Goal: Transaction & Acquisition: Purchase product/service

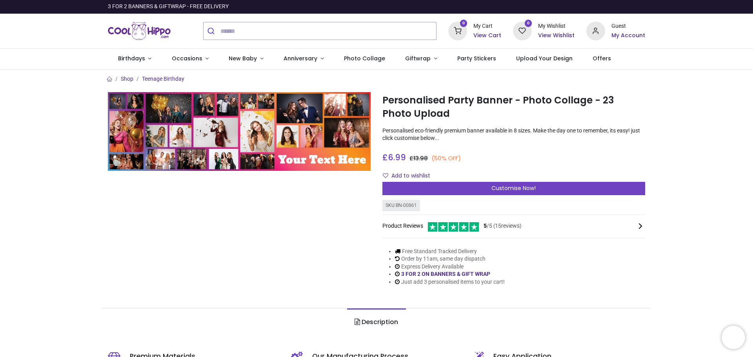
click at [538, 186] on div "Customise Now!" at bounding box center [514, 188] width 263 height 13
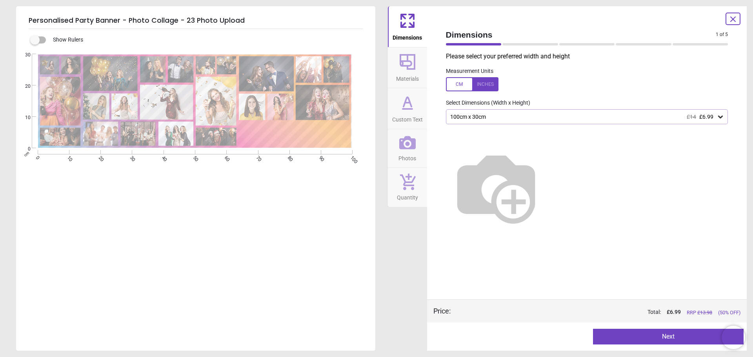
click at [517, 119] on div "100cm x 30cm £14 £6.99" at bounding box center [584, 117] width 268 height 7
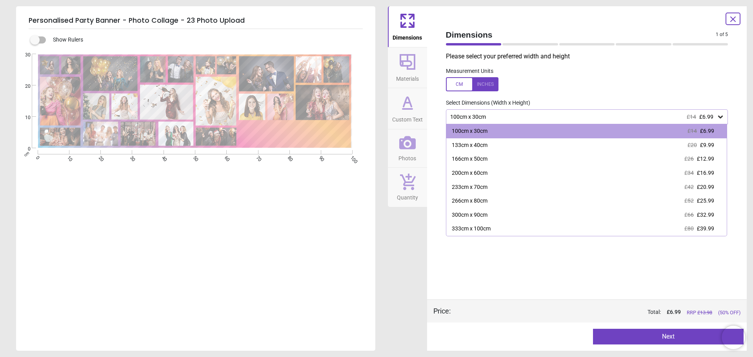
click at [474, 145] on div "133cm x 40cm" at bounding box center [470, 146] width 36 height 8
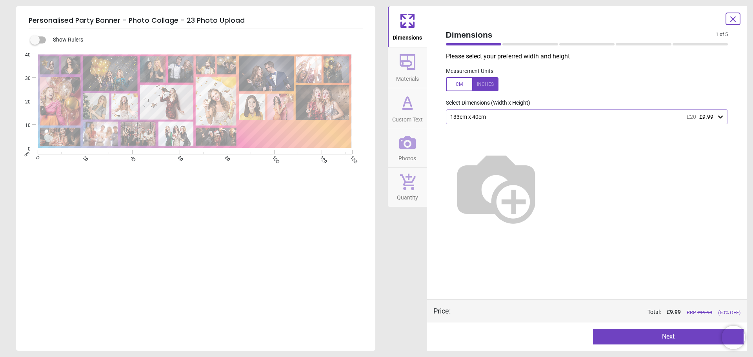
click at [681, 339] on button "Next" at bounding box center [668, 337] width 151 height 16
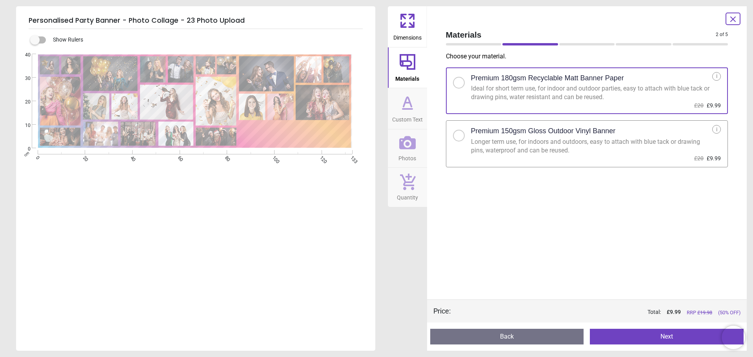
click at [551, 151] on div "Longer term use, for indoors and outdoors, easy to attach with blue tack or dra…" at bounding box center [592, 147] width 242 height 18
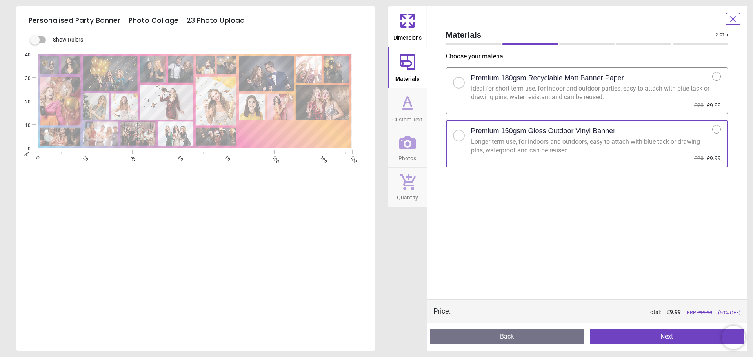
click at [656, 334] on button "Next" at bounding box center [667, 337] width 154 height 16
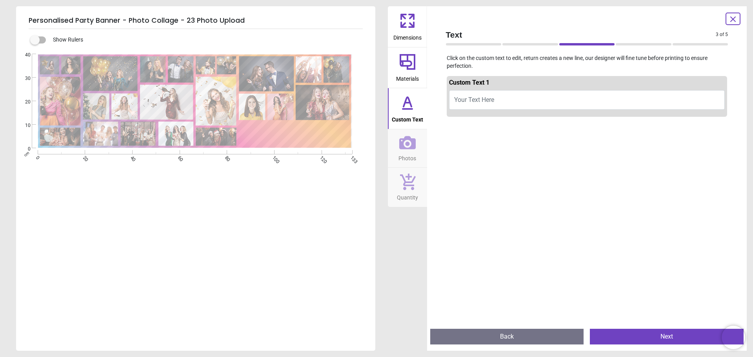
click at [470, 101] on span "Your Text Here" at bounding box center [474, 99] width 40 height 7
click at [464, 97] on span "Your Text Here" at bounding box center [474, 99] width 40 height 7
type textarea "**********"
click at [674, 333] on button "Next" at bounding box center [667, 337] width 154 height 16
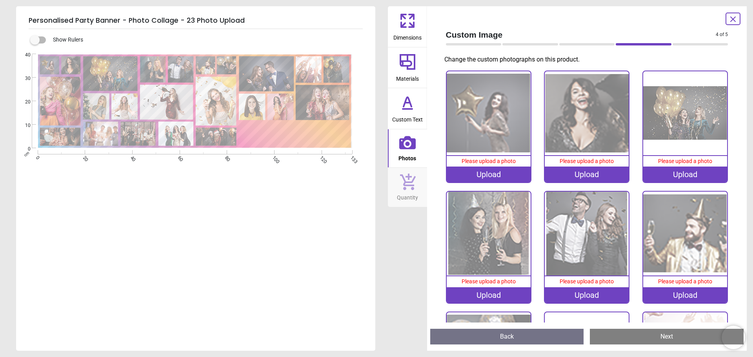
click at [504, 173] on div "Upload" at bounding box center [489, 175] width 84 height 16
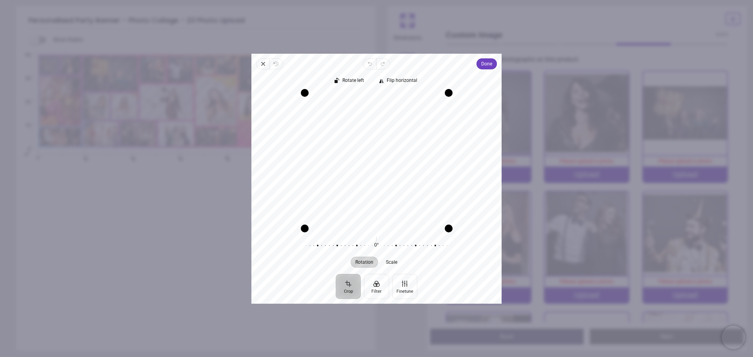
drag, startPoint x: 429, startPoint y: 211, endPoint x: 429, endPoint y: 200, distance: 11.0
click at [429, 200] on div "Recenter" at bounding box center [377, 161] width 238 height 136
click at [489, 64] on span "Done" at bounding box center [486, 63] width 11 height 9
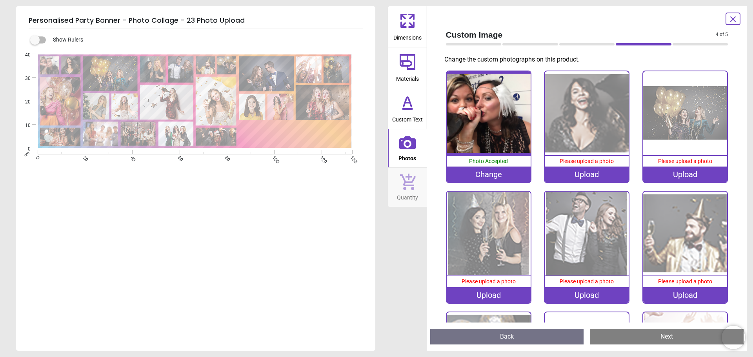
scroll to position [5, 0]
click at [590, 173] on div "Upload" at bounding box center [587, 175] width 84 height 16
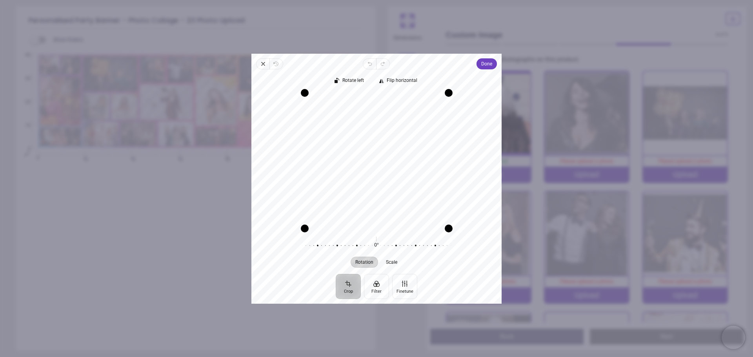
click at [416, 216] on div "Recenter" at bounding box center [377, 161] width 238 height 136
click at [490, 64] on span "Done" at bounding box center [486, 63] width 11 height 9
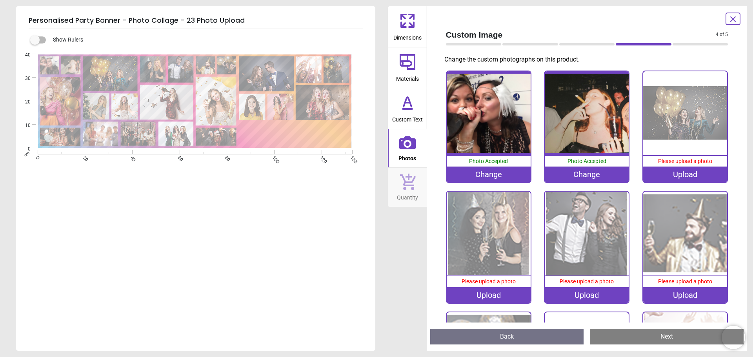
click at [678, 172] on div "Upload" at bounding box center [685, 175] width 84 height 16
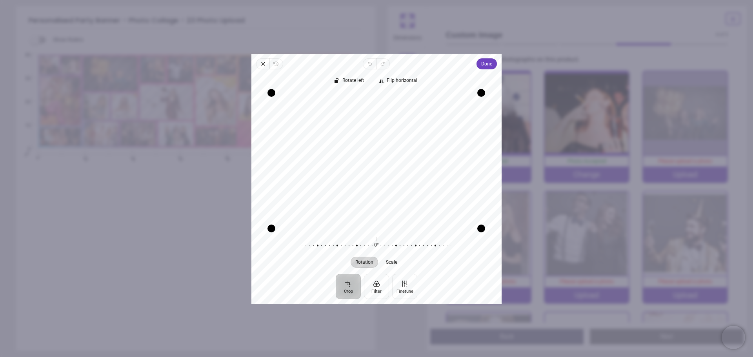
drag, startPoint x: 427, startPoint y: 213, endPoint x: 427, endPoint y: 207, distance: 5.9
click at [427, 207] on div "Recenter" at bounding box center [377, 161] width 238 height 136
click at [487, 63] on span "Done" at bounding box center [486, 63] width 11 height 9
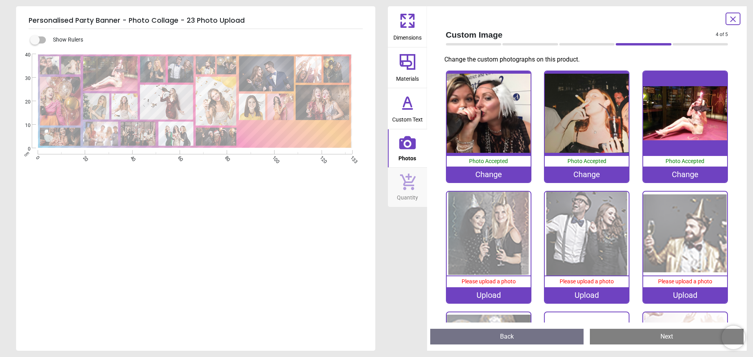
click at [475, 239] on img at bounding box center [489, 234] width 84 height 84
click at [482, 293] on div "Upload" at bounding box center [489, 296] width 84 height 16
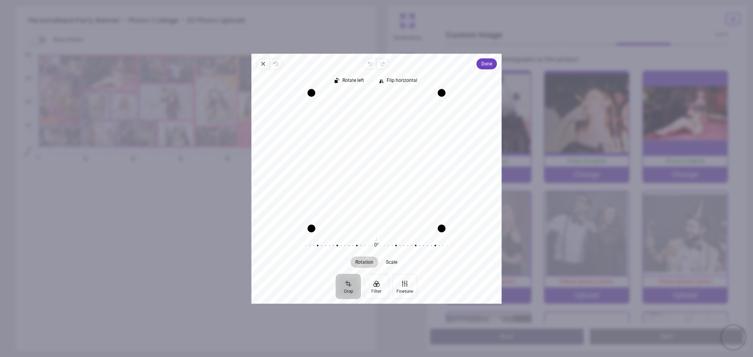
click at [396, 194] on div "Recenter" at bounding box center [377, 161] width 238 height 136
drag, startPoint x: 312, startPoint y: 227, endPoint x: 322, endPoint y: 229, distance: 10.0
click at [319, 229] on div "Drag corner bl" at bounding box center [315, 225] width 8 height 8
click at [488, 65] on span "Done" at bounding box center [486, 63] width 11 height 9
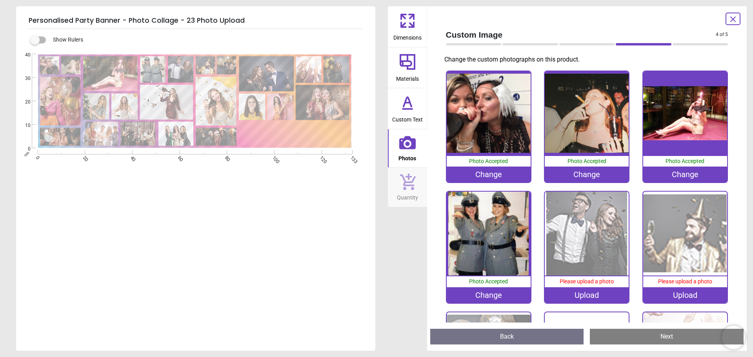
scroll to position [5, 0]
click at [589, 295] on div "Upload" at bounding box center [587, 296] width 84 height 16
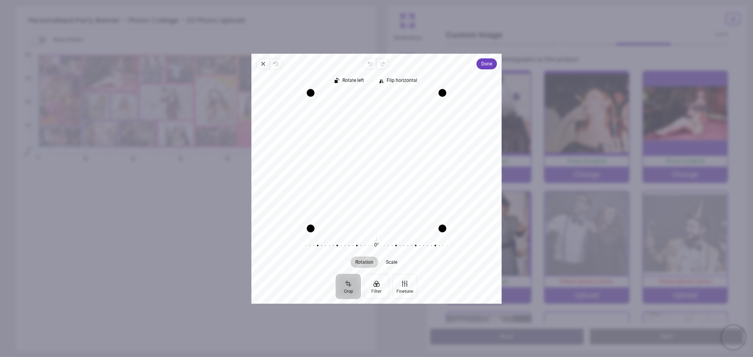
drag, startPoint x: 404, startPoint y: 202, endPoint x: 404, endPoint y: 208, distance: 6.3
click at [404, 208] on div "Recenter" at bounding box center [377, 161] width 238 height 136
click at [486, 62] on span "Done" at bounding box center [486, 63] width 11 height 9
